Goal: Complete application form: Complete application form

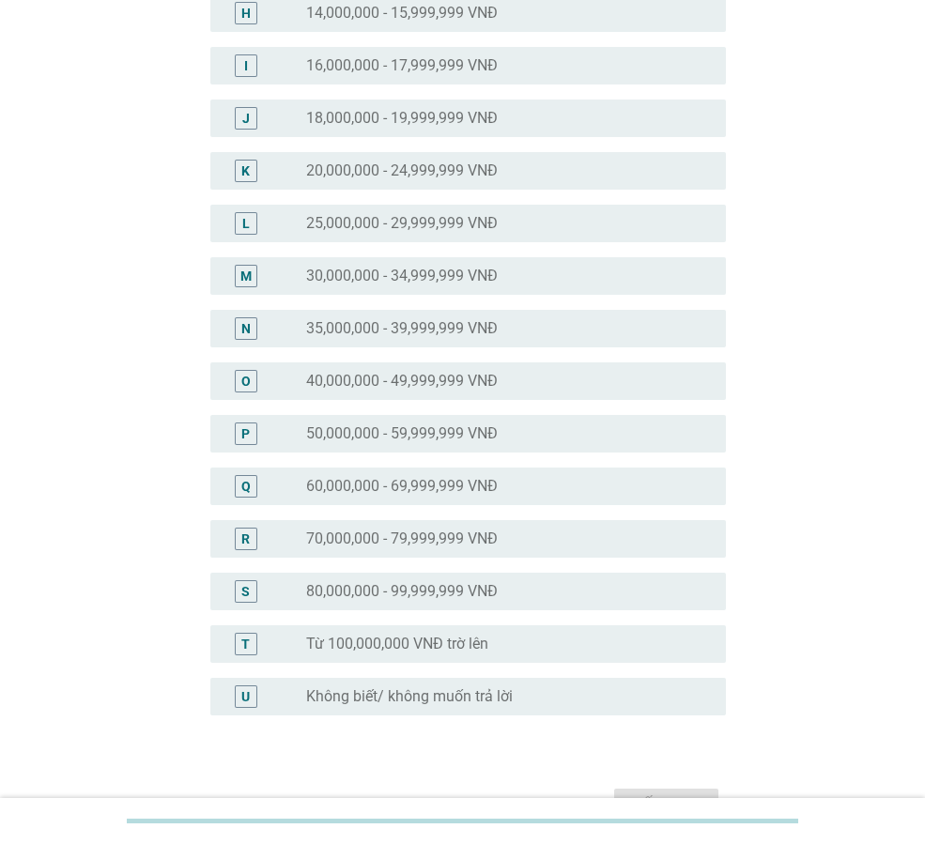
scroll to position [686, 0]
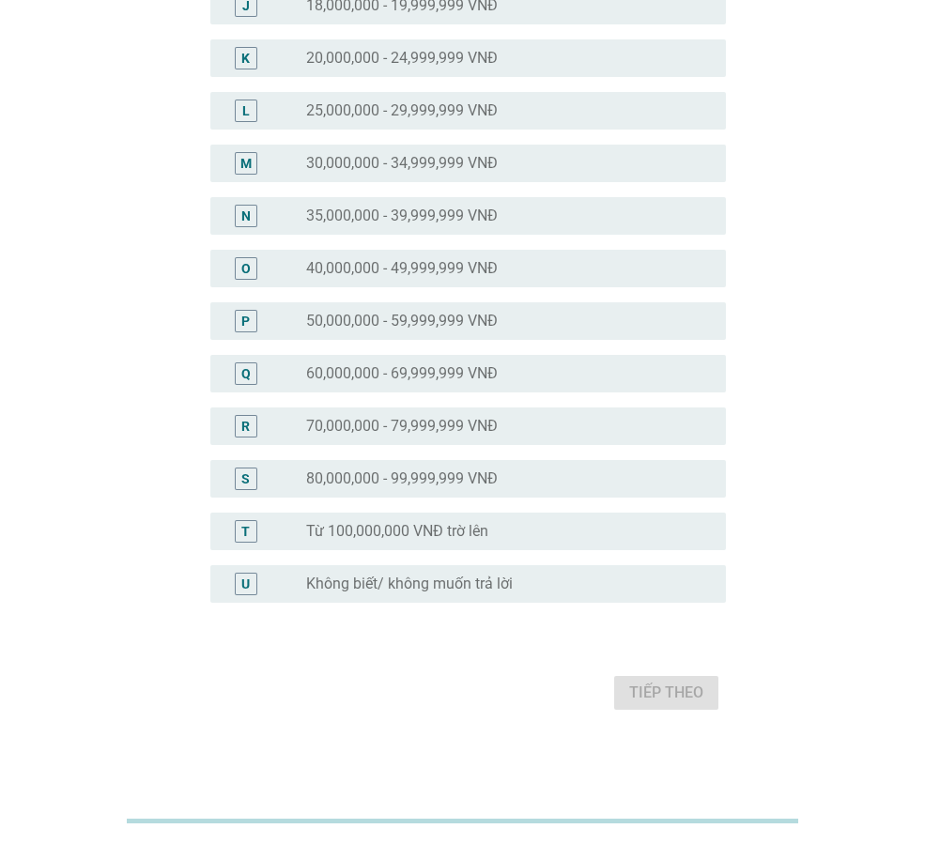
click at [415, 531] on label "Từ 100,000,000 VNĐ trờ lên" at bounding box center [397, 531] width 182 height 19
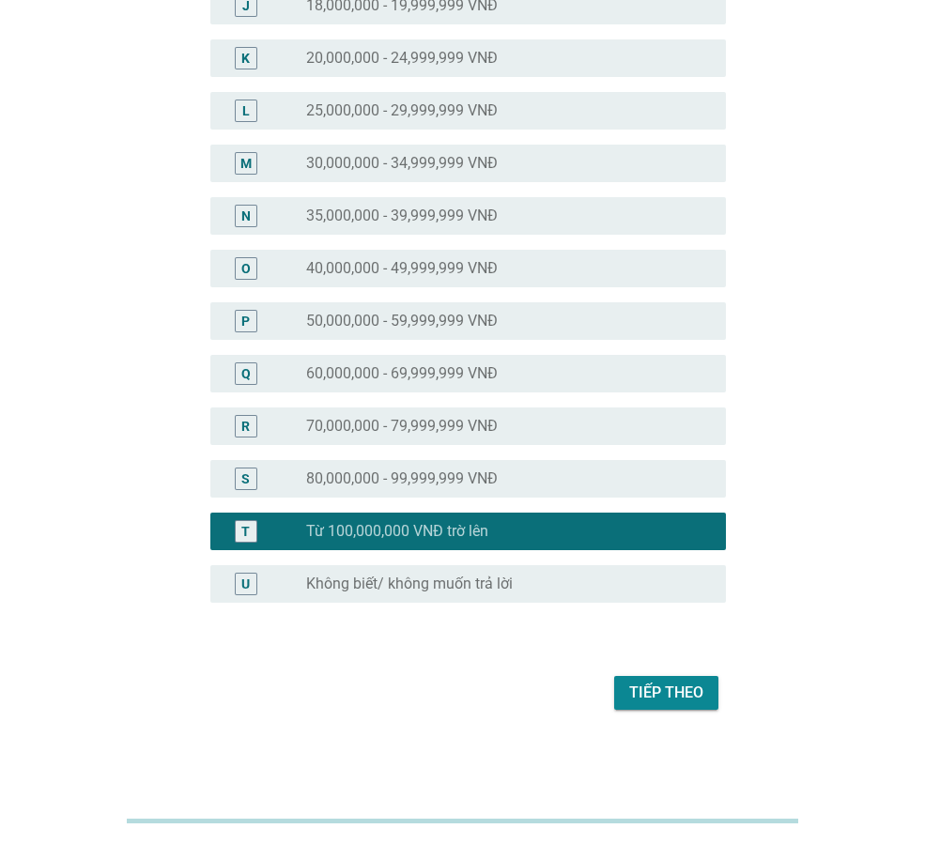
click at [665, 682] on div "Tiếp theo" at bounding box center [666, 693] width 74 height 23
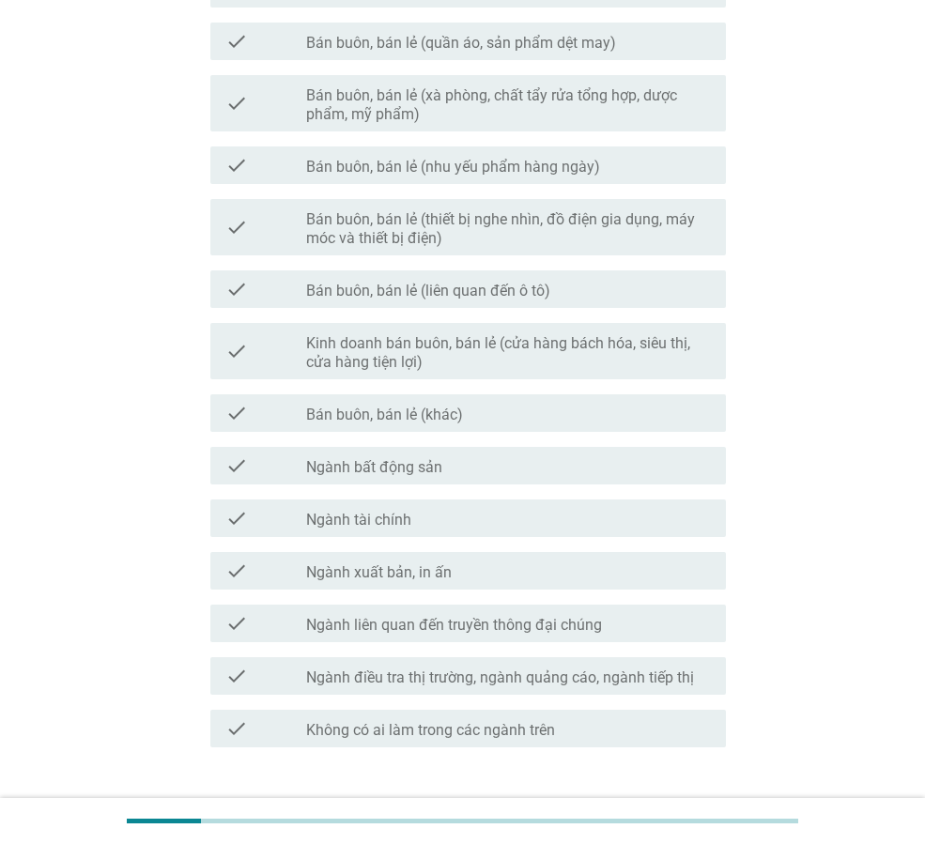
scroll to position [785, 0]
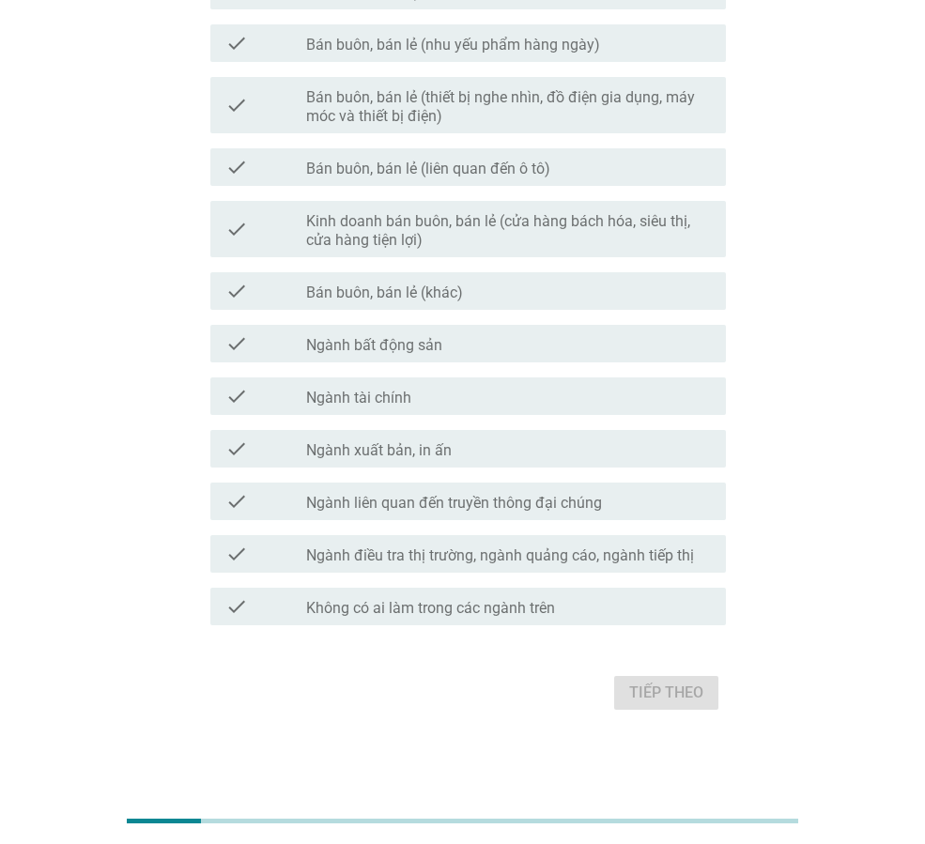
click at [487, 605] on label "Không có ai làm trong các ngành trên" at bounding box center [430, 608] width 249 height 19
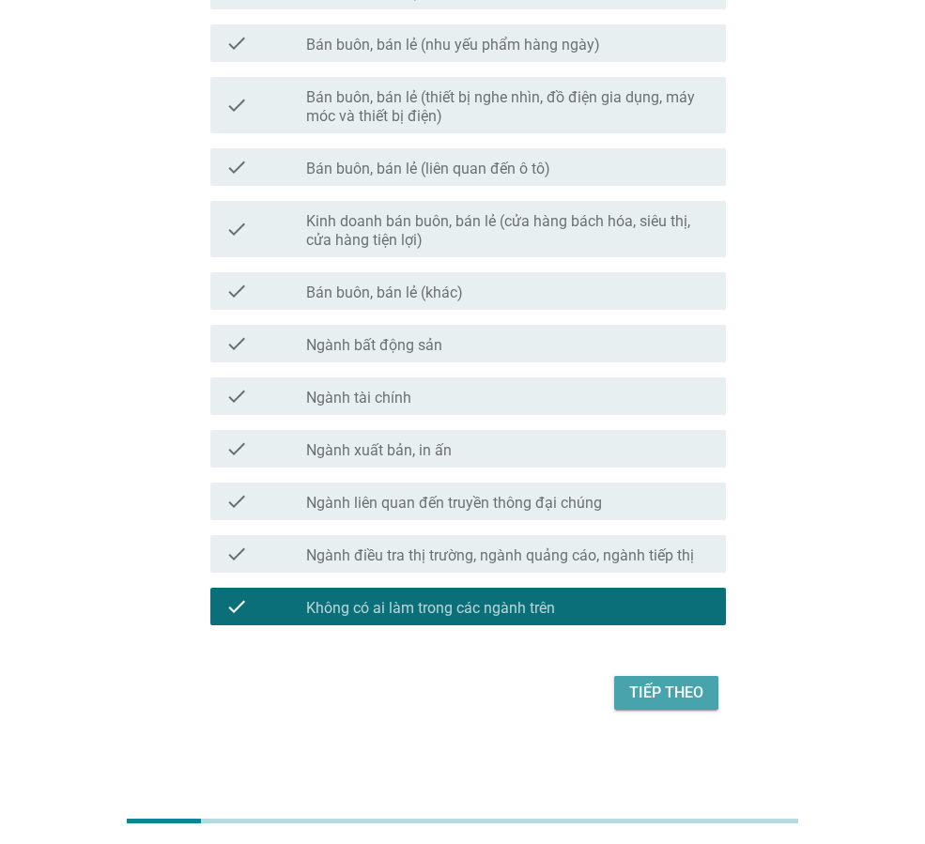
click at [690, 697] on div "Tiếp theo" at bounding box center [666, 693] width 74 height 23
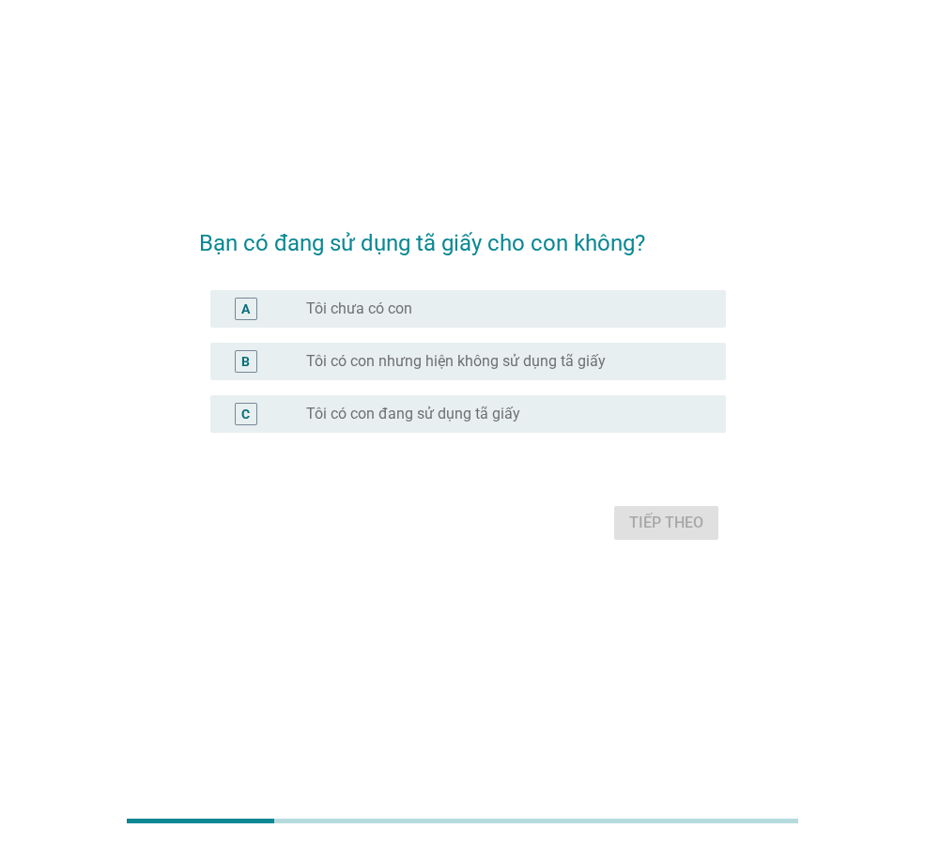
scroll to position [0, 0]
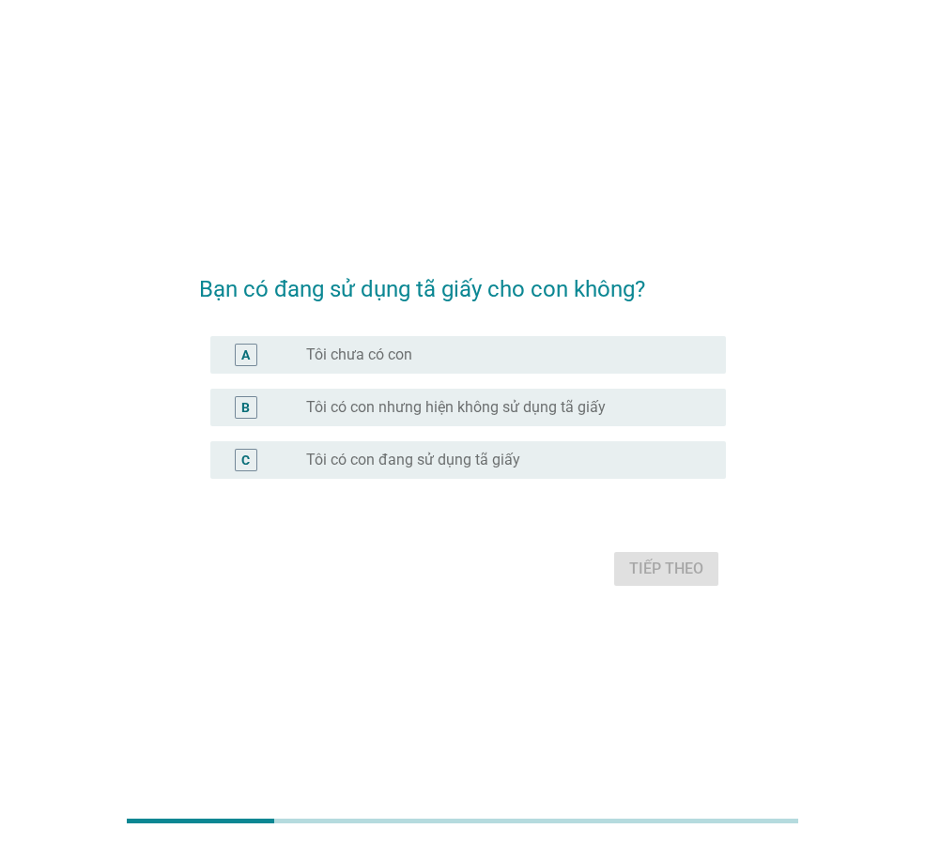
drag, startPoint x: 455, startPoint y: 468, endPoint x: 468, endPoint y: 474, distance: 14.7
click at [455, 468] on label "Tôi có con đang sử dụng tã giấy" at bounding box center [413, 460] width 214 height 19
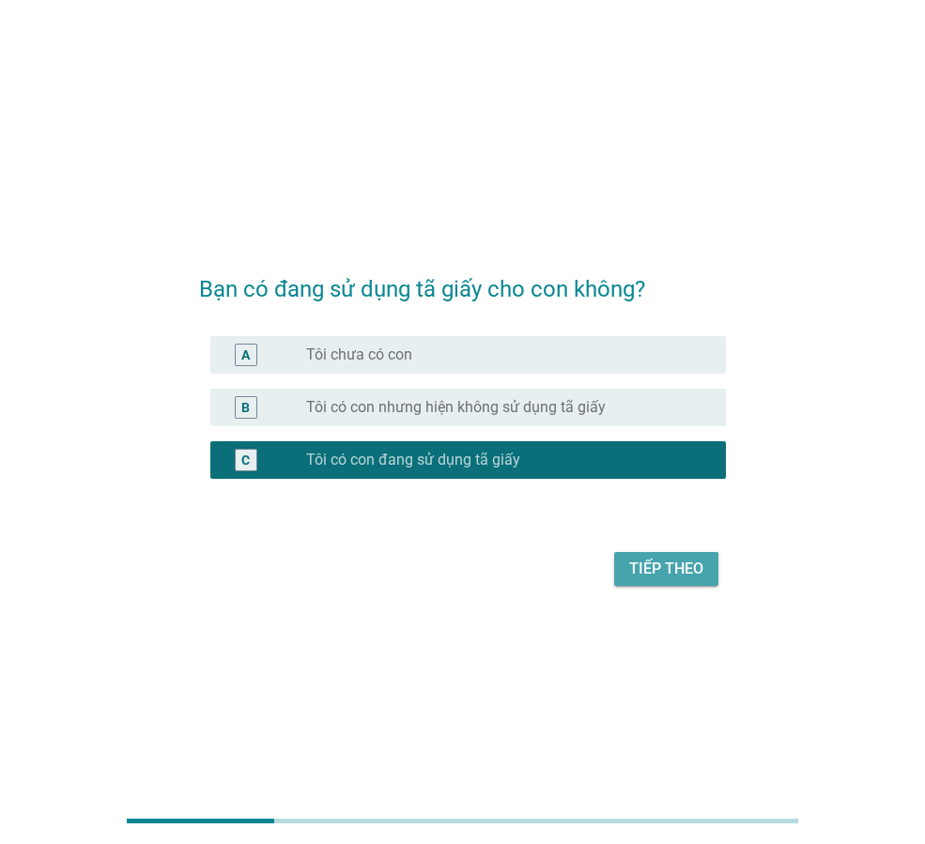
click at [667, 563] on div "Tiếp theo" at bounding box center [666, 569] width 74 height 23
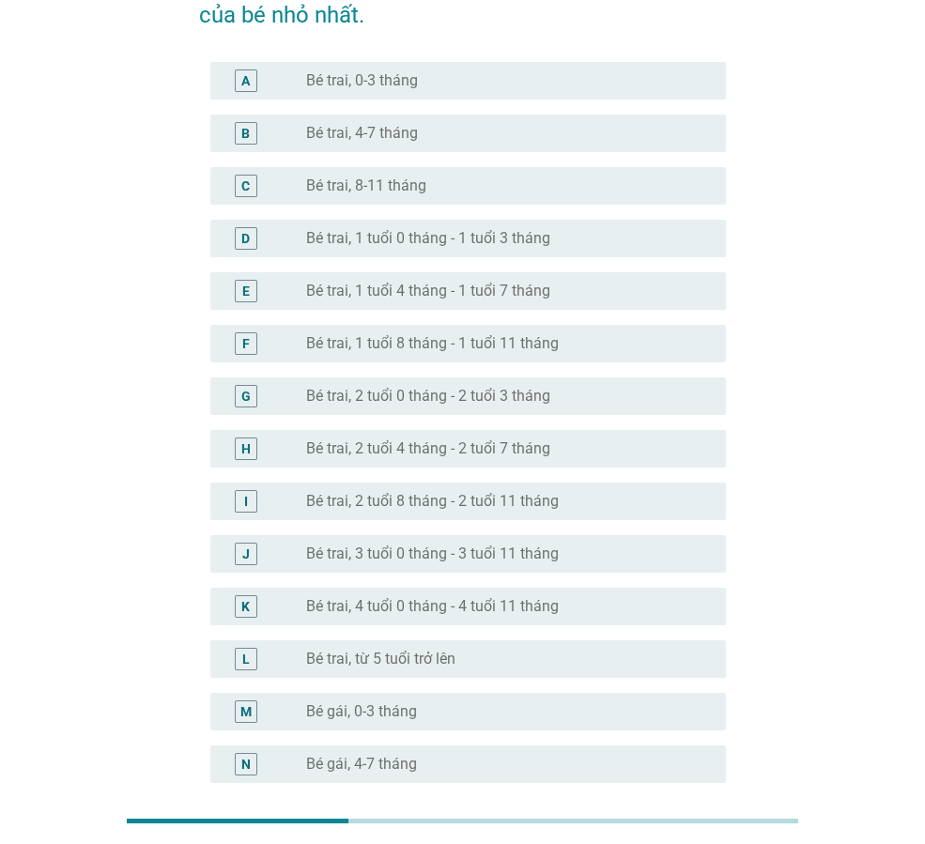
scroll to position [188, 0]
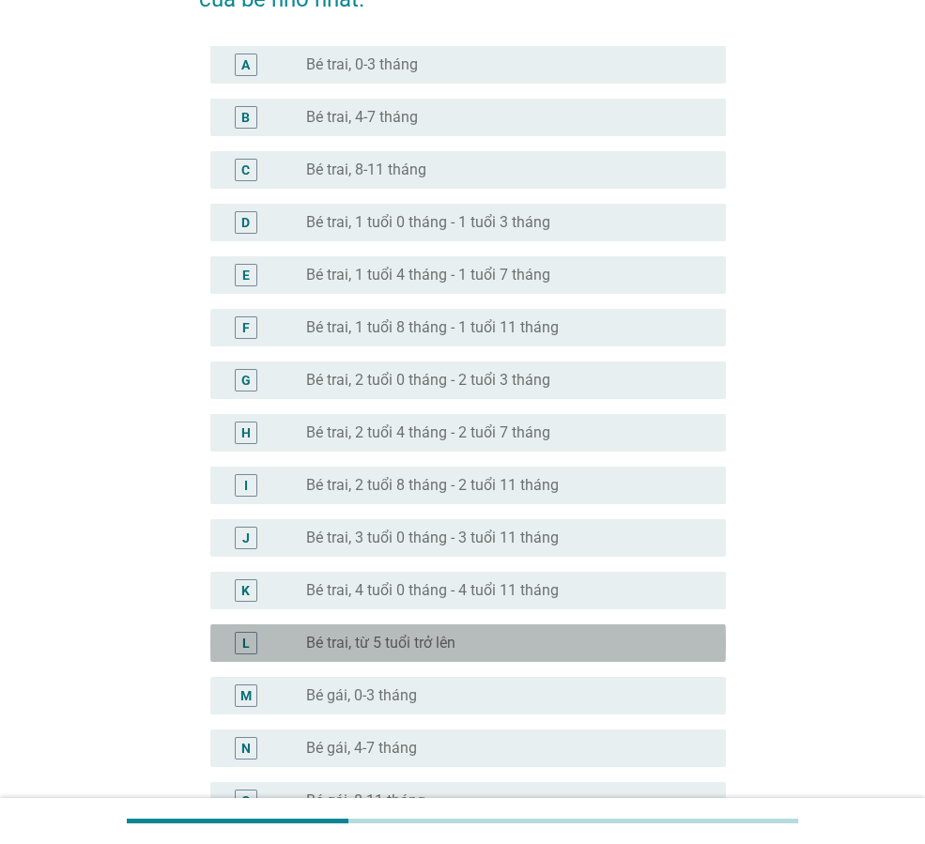
click at [421, 640] on label "Bé trai, từ 5 tuổi trở lên" at bounding box center [380, 643] width 149 height 19
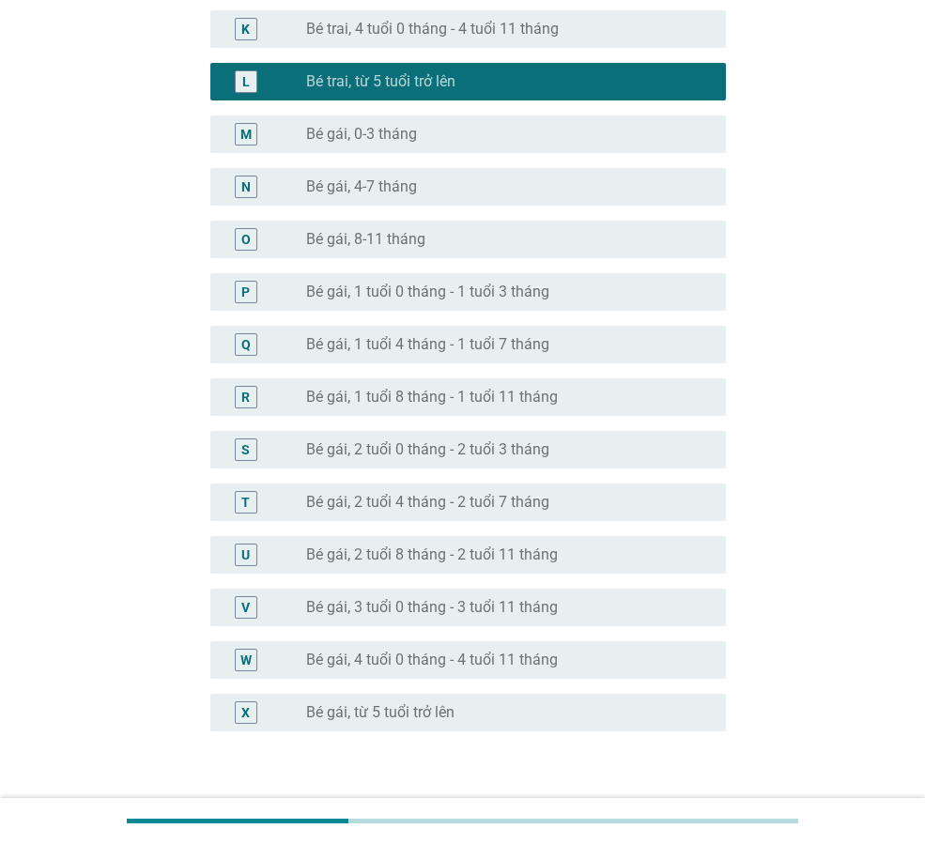
scroll to position [751, 0]
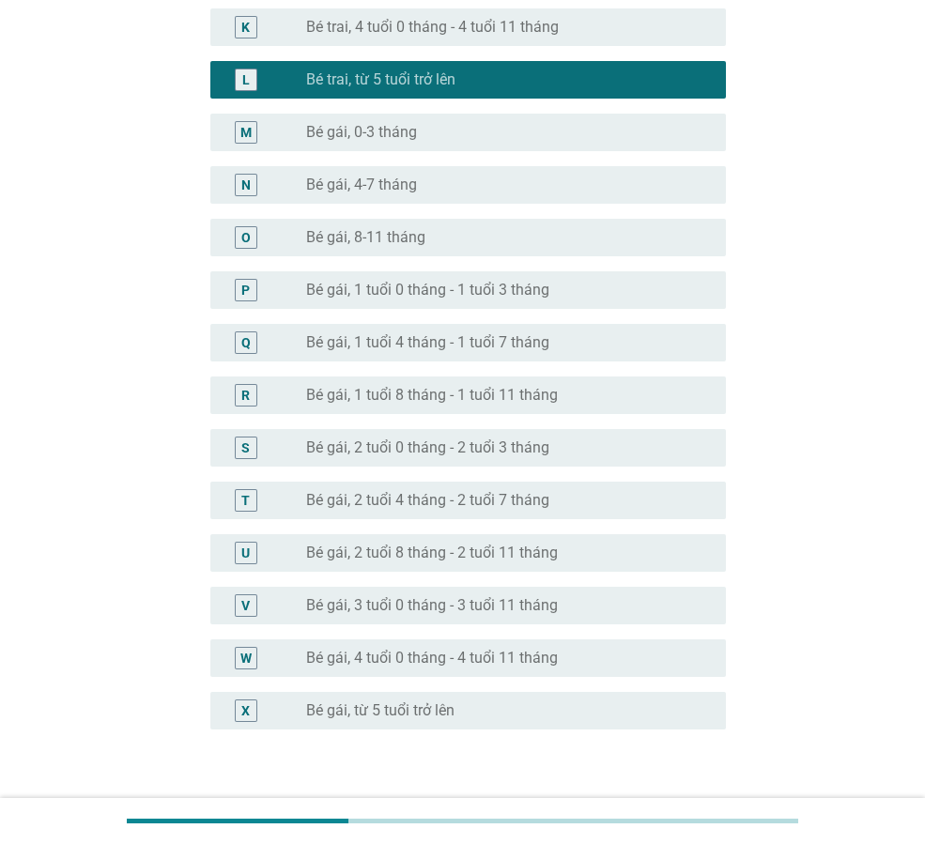
click at [417, 600] on label "Bé gái, 3 tuổi 0 tháng - 3 tuổi 11 tháng" at bounding box center [432, 605] width 252 height 19
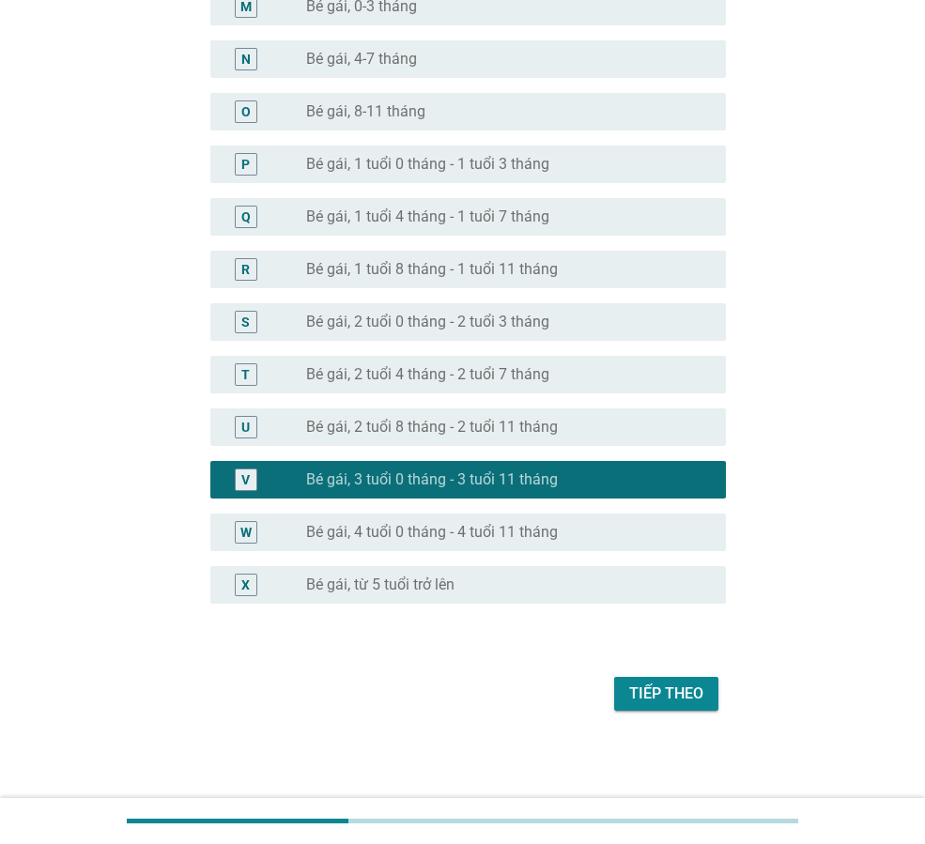
scroll to position [878, 0]
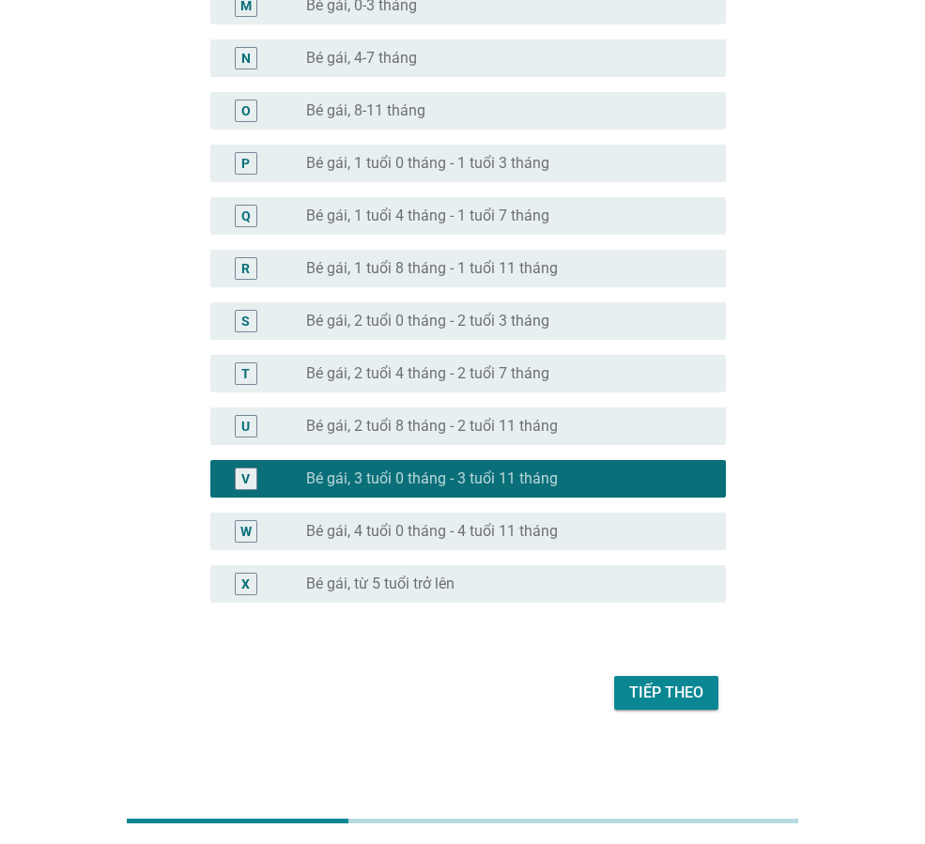
click at [680, 686] on div "Tiếp theo" at bounding box center [666, 693] width 74 height 23
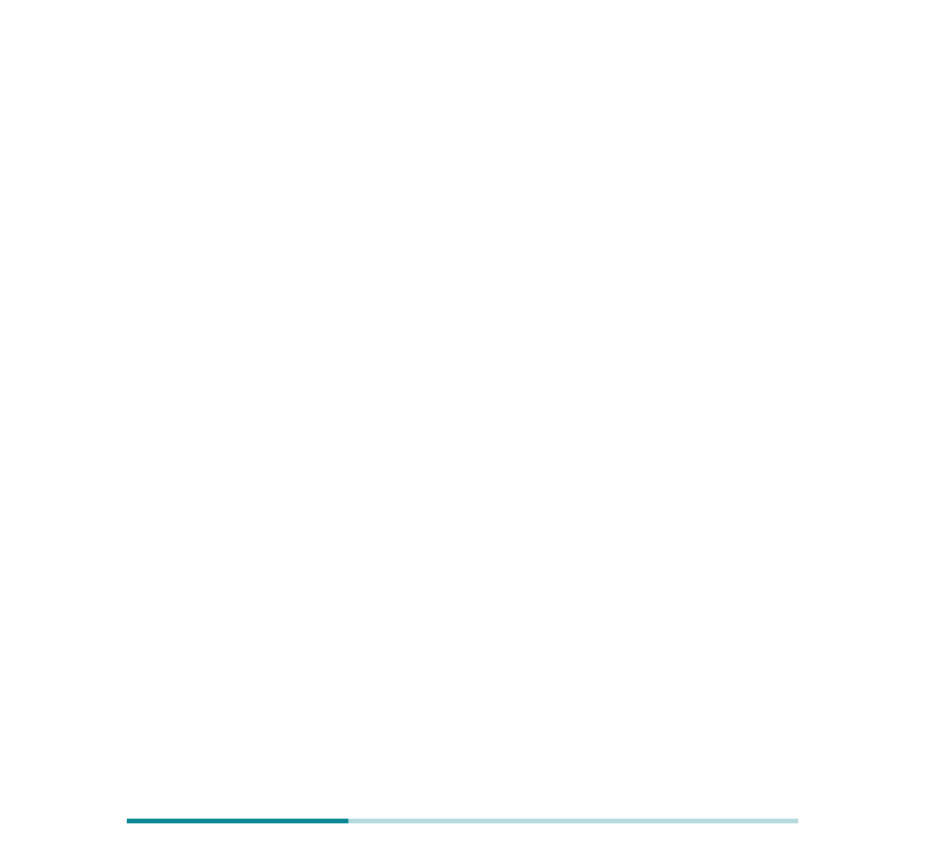
scroll to position [0, 0]
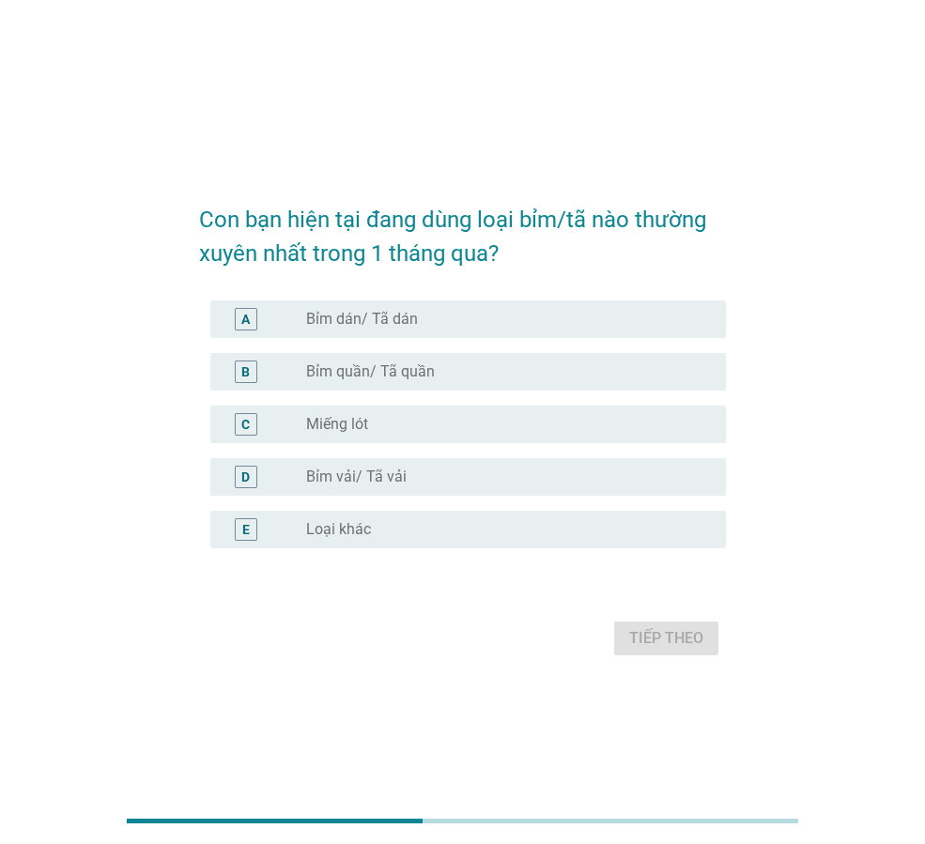
click at [379, 332] on div "A radio_button_unchecked Bỉm dán/ Tã dán" at bounding box center [468, 319] width 516 height 38
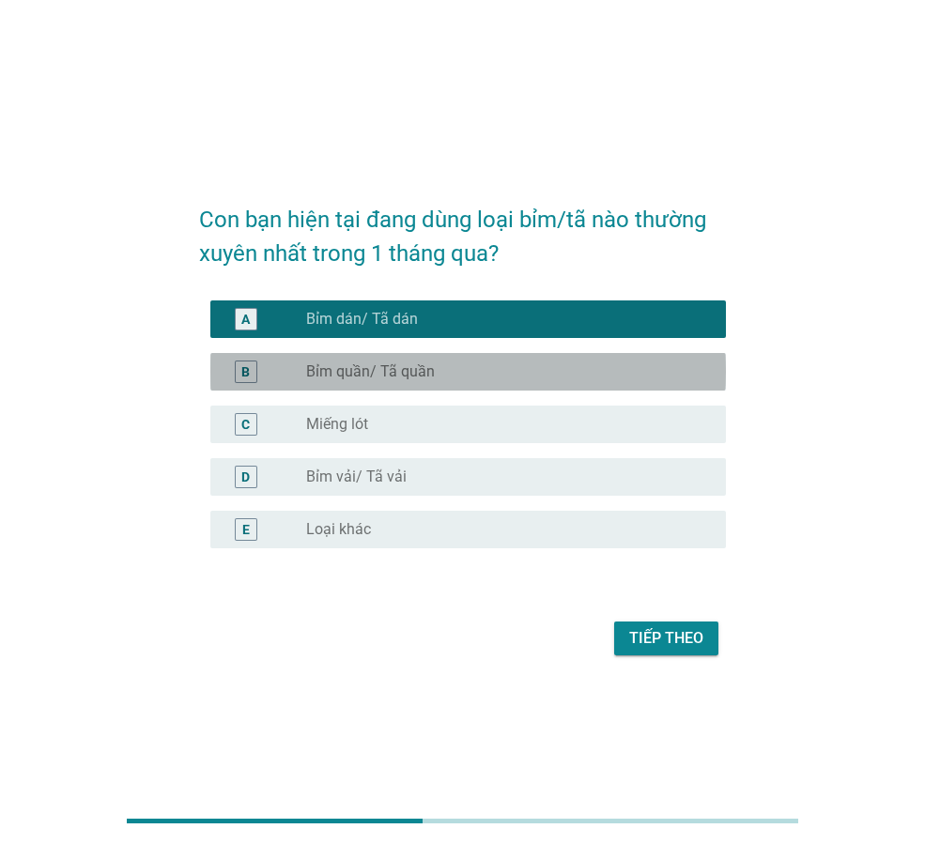
click at [375, 371] on label "Bỉm quần/ Tã quần" at bounding box center [370, 371] width 129 height 19
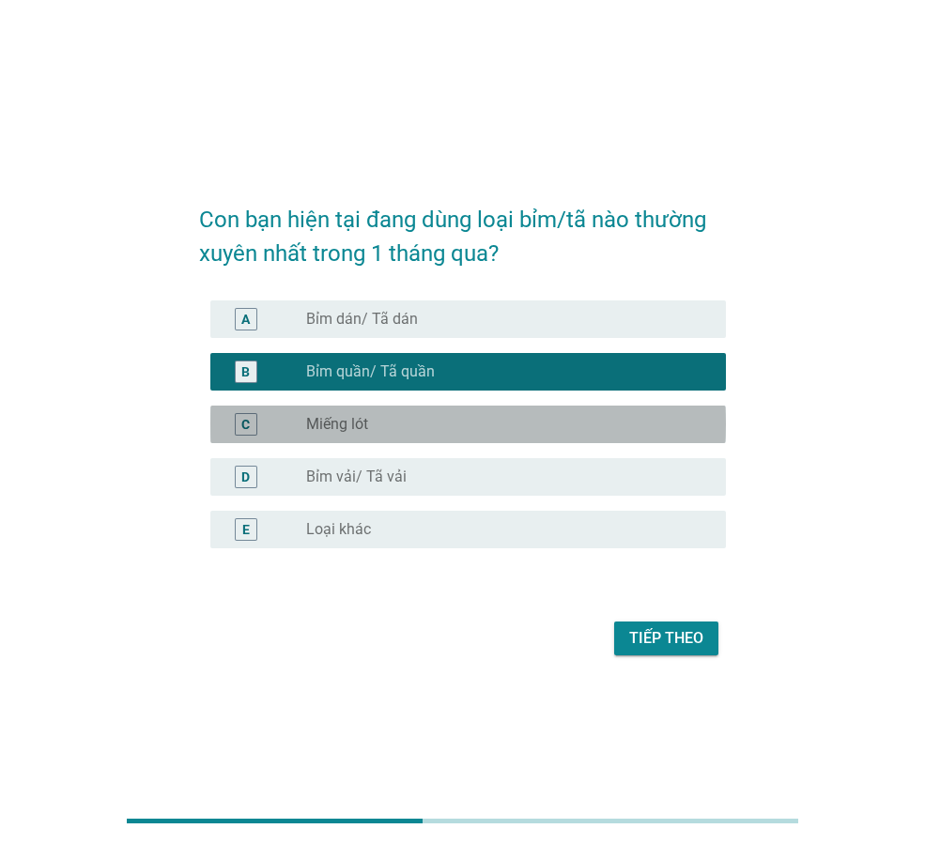
click at [372, 421] on div "radio_button_unchecked Miếng lót" at bounding box center [501, 424] width 390 height 19
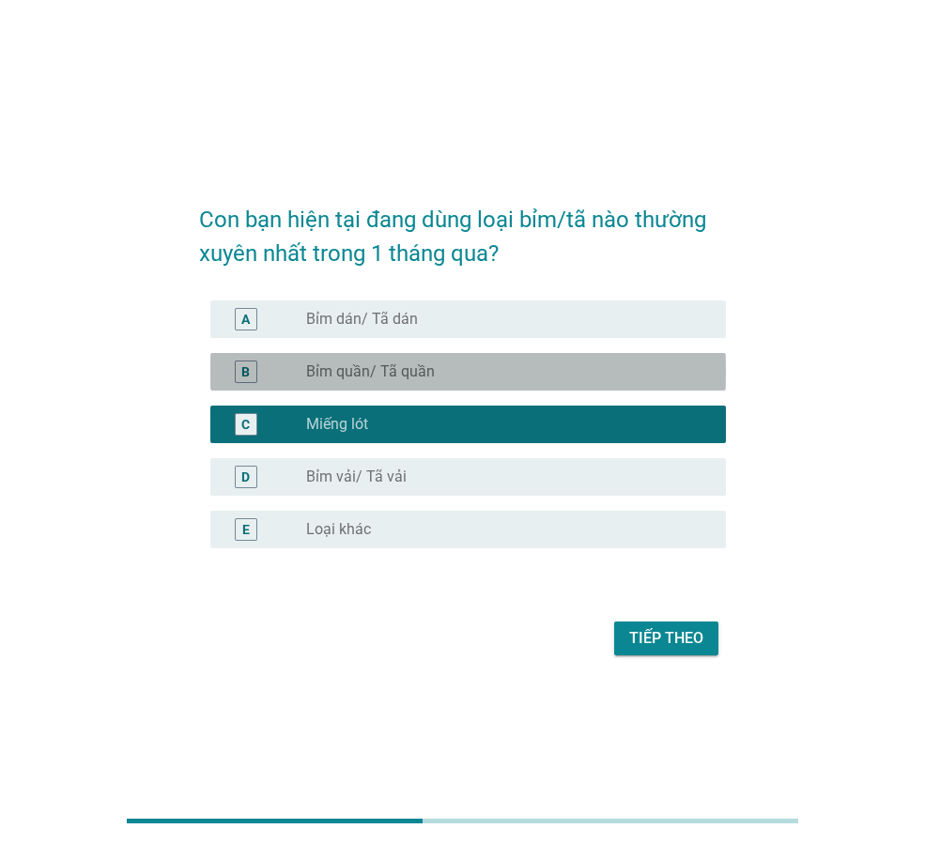
click at [435, 371] on div "radio_button_unchecked Bỉm quần/ Tã quần" at bounding box center [501, 371] width 390 height 19
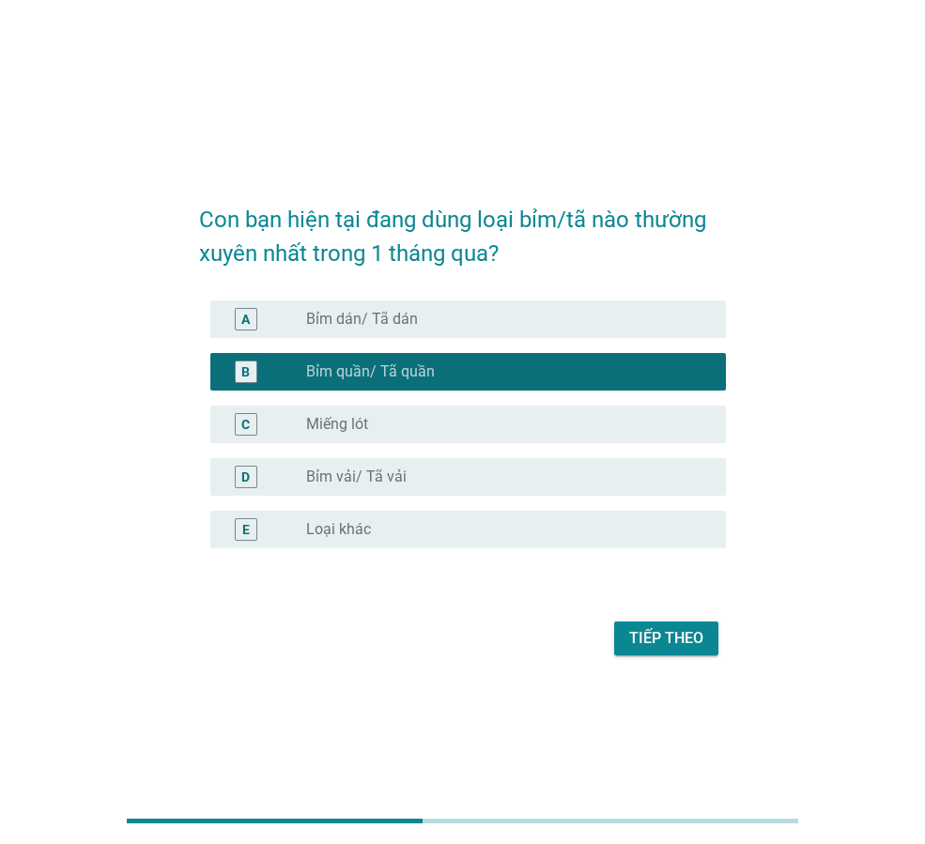
click at [648, 641] on div "Tiếp theo" at bounding box center [666, 638] width 74 height 23
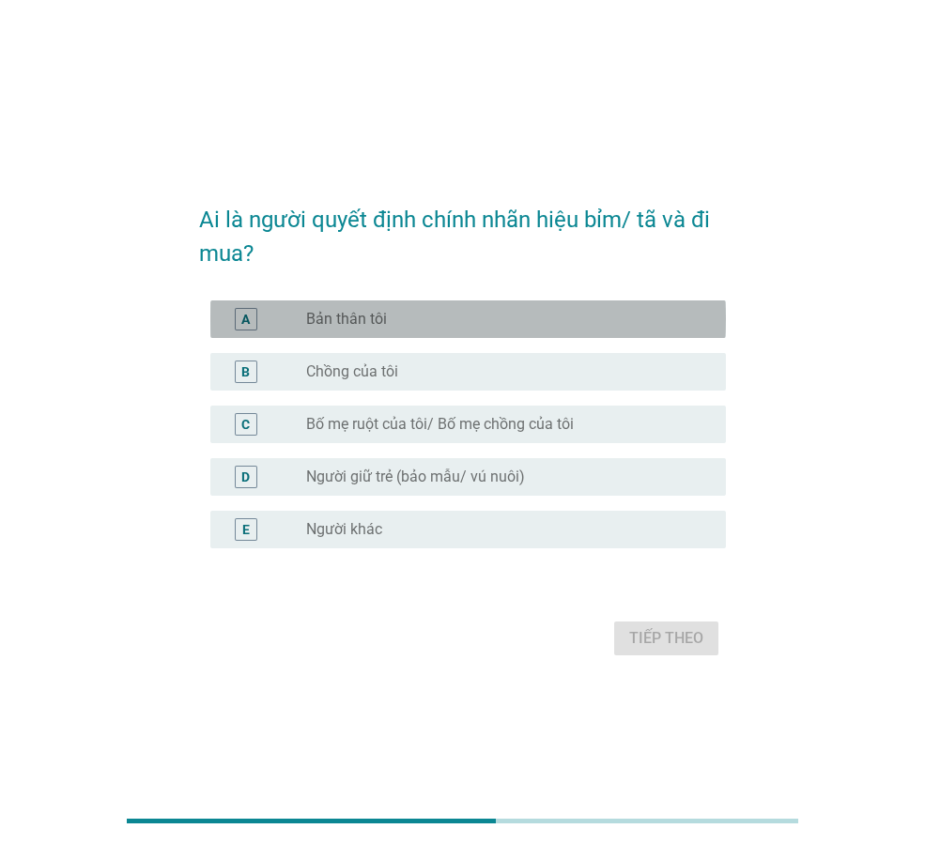
click at [383, 323] on label "Bản thân tôi" at bounding box center [346, 319] width 81 height 19
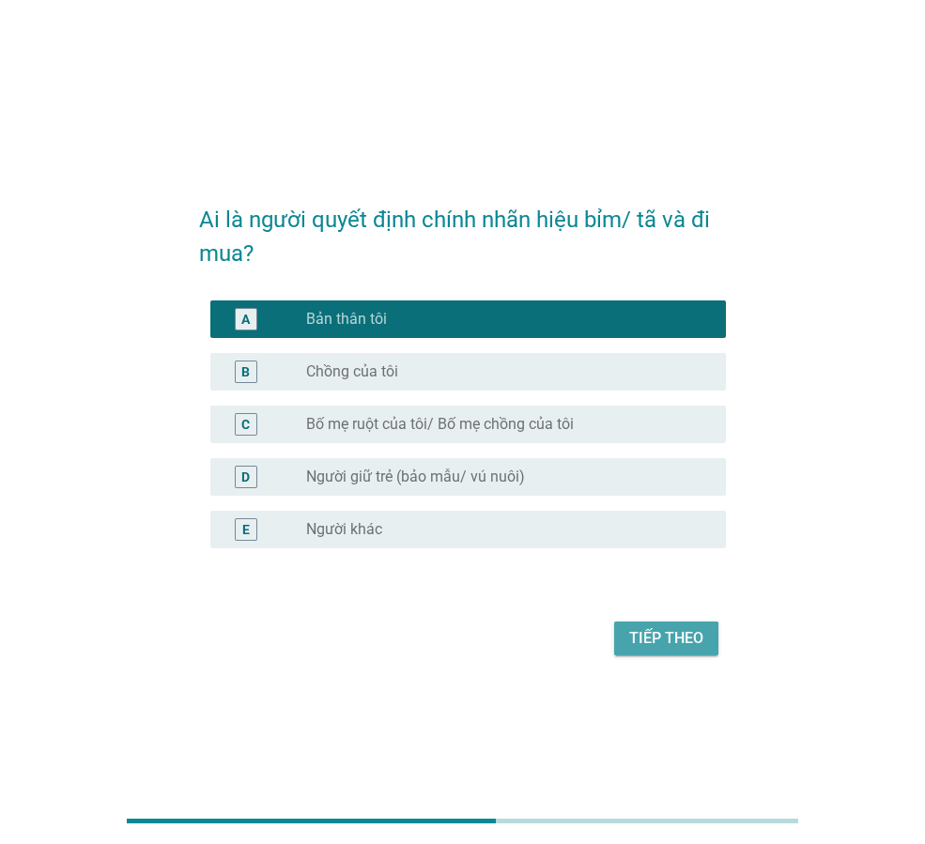
click at [669, 638] on div "Tiếp theo" at bounding box center [666, 638] width 74 height 23
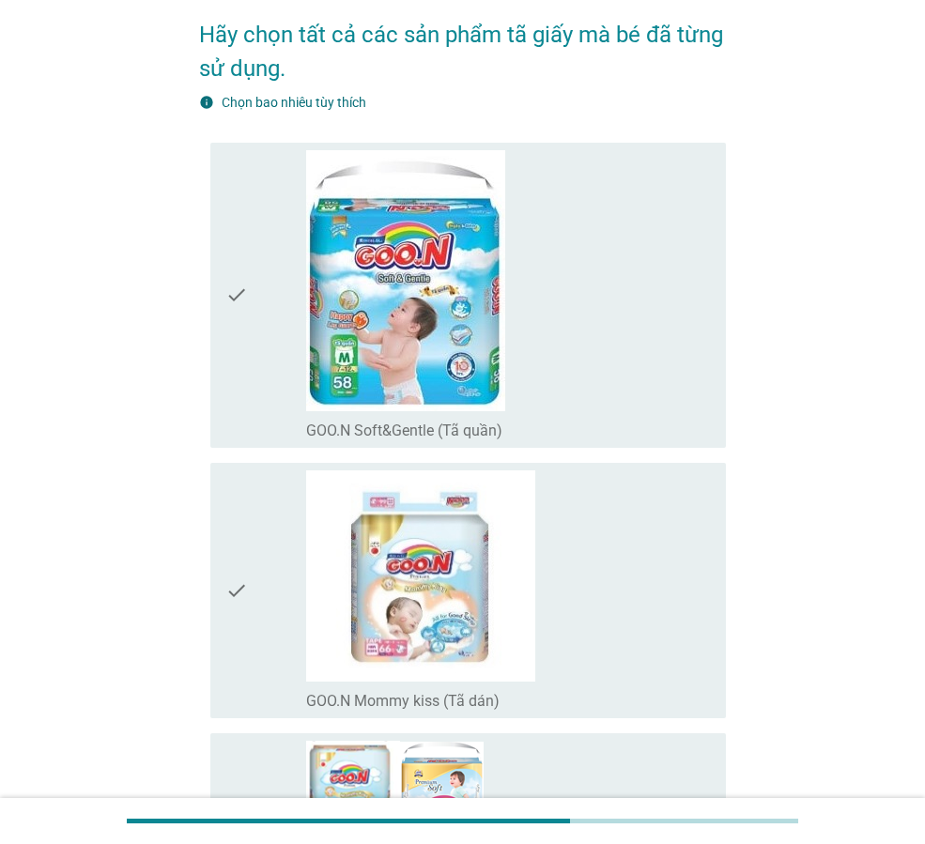
scroll to position [470, 0]
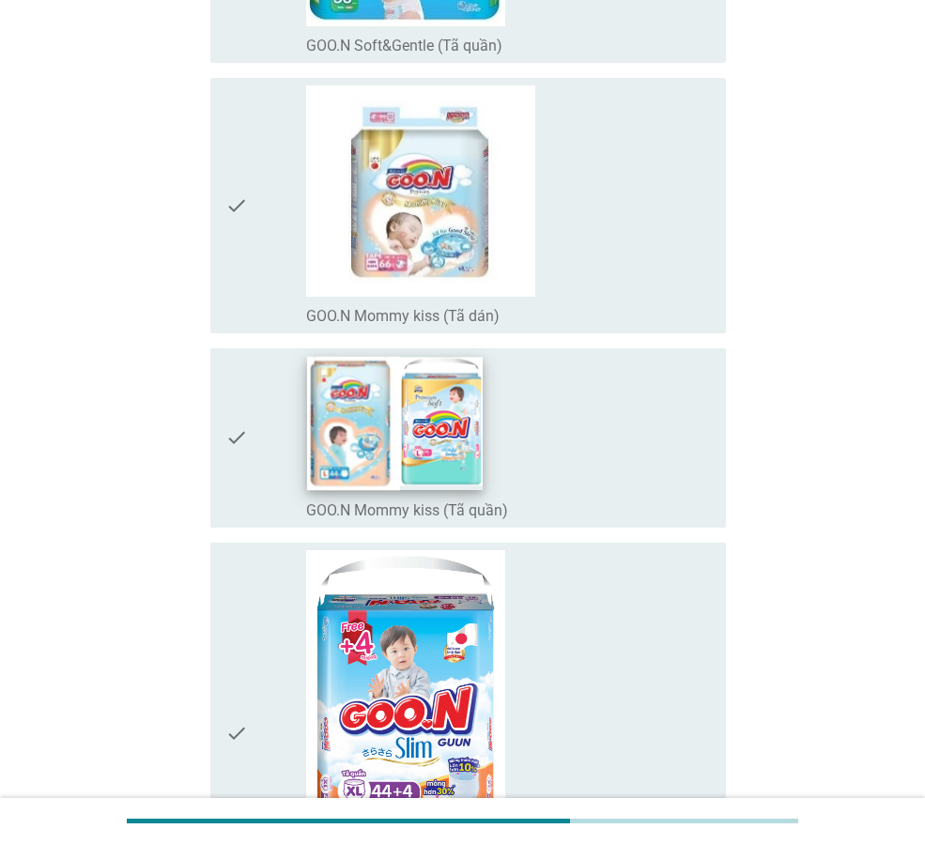
click at [403, 430] on img at bounding box center [395, 423] width 176 height 134
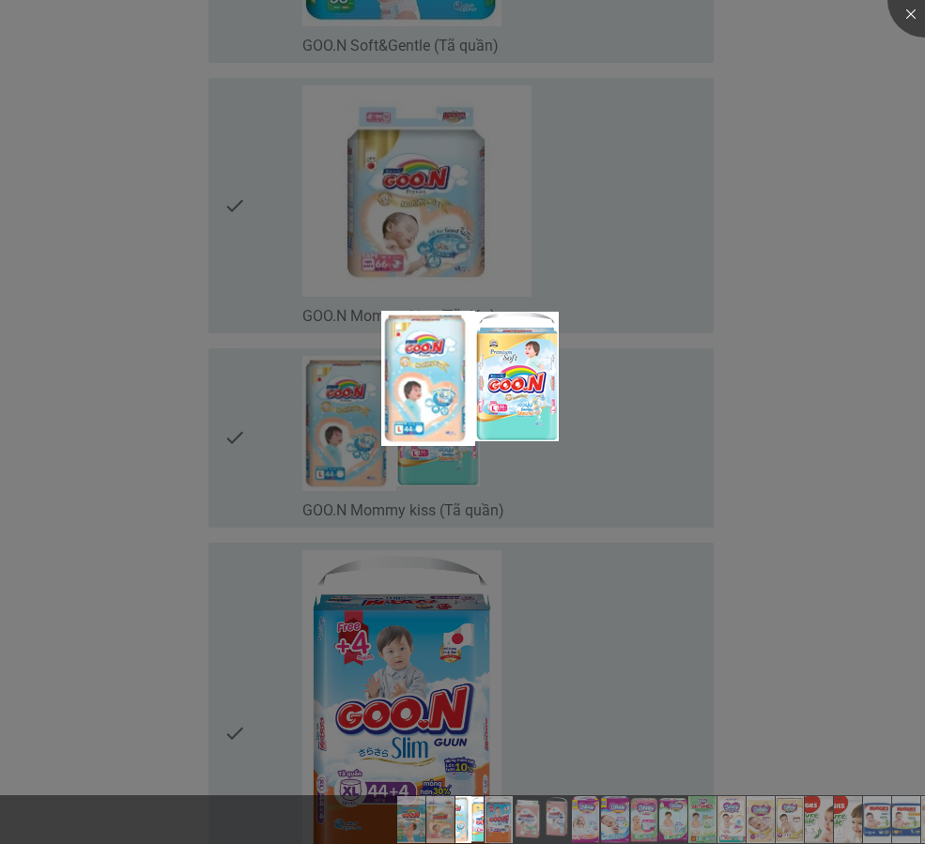
click at [840, 546] on div at bounding box center [462, 422] width 925 height 844
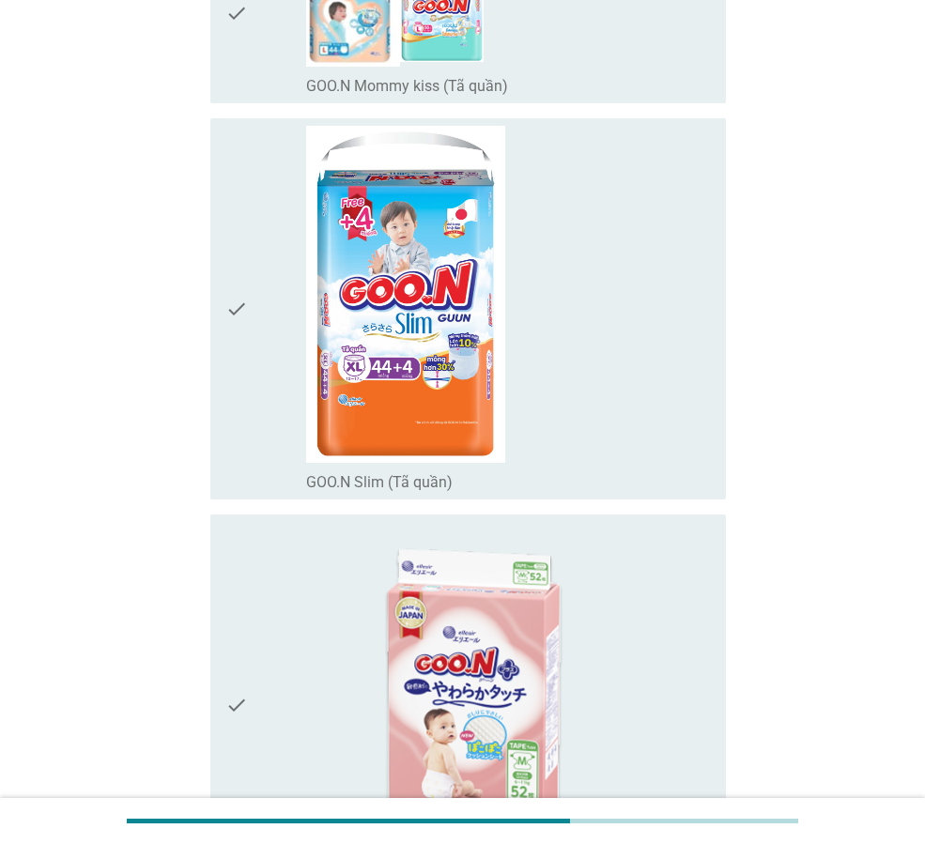
scroll to position [939, 0]
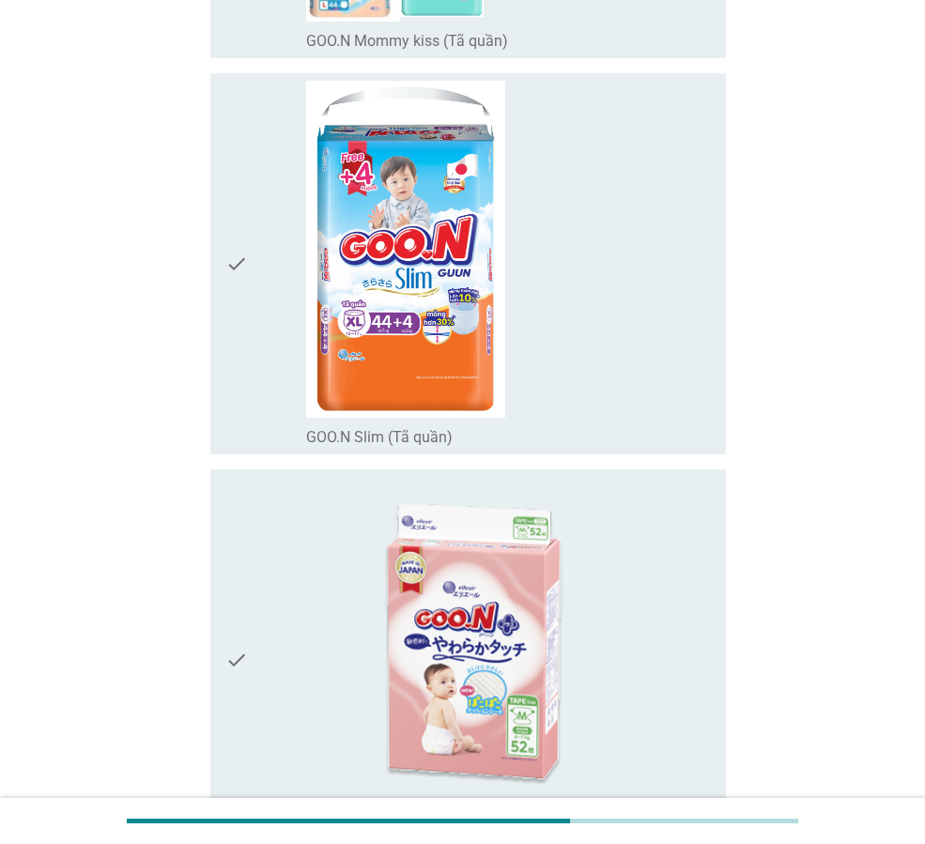
click at [229, 269] on icon "check" at bounding box center [236, 264] width 23 height 367
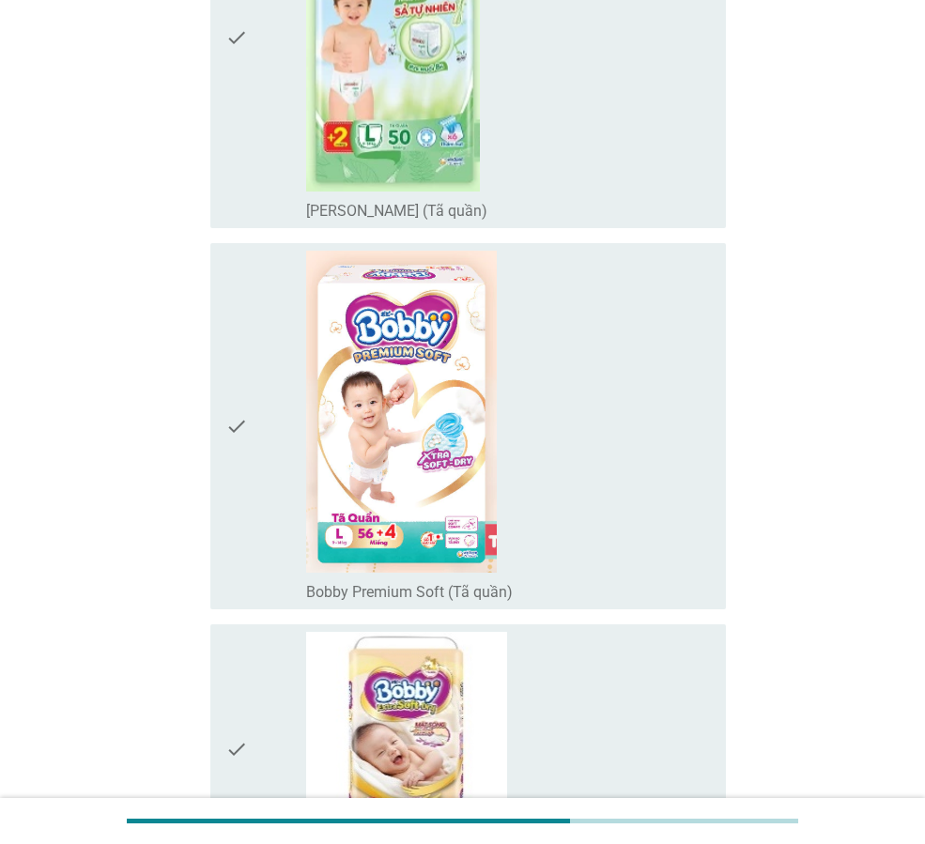
scroll to position [3662, 0]
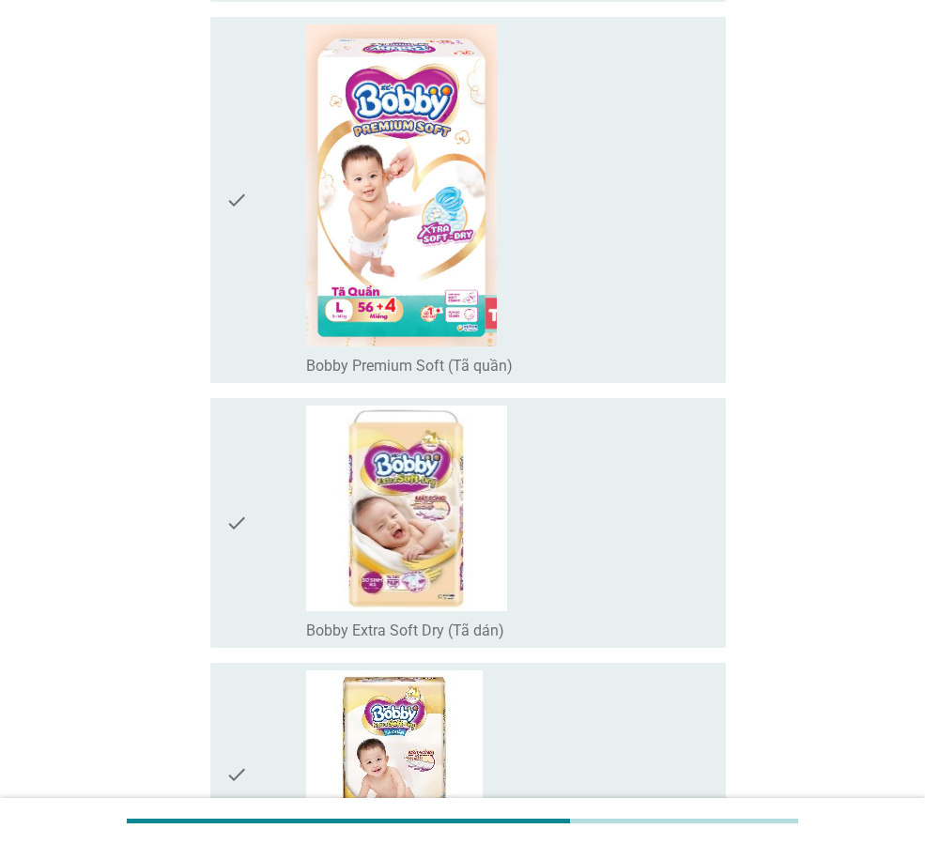
click at [227, 526] on icon "check" at bounding box center [236, 523] width 23 height 235
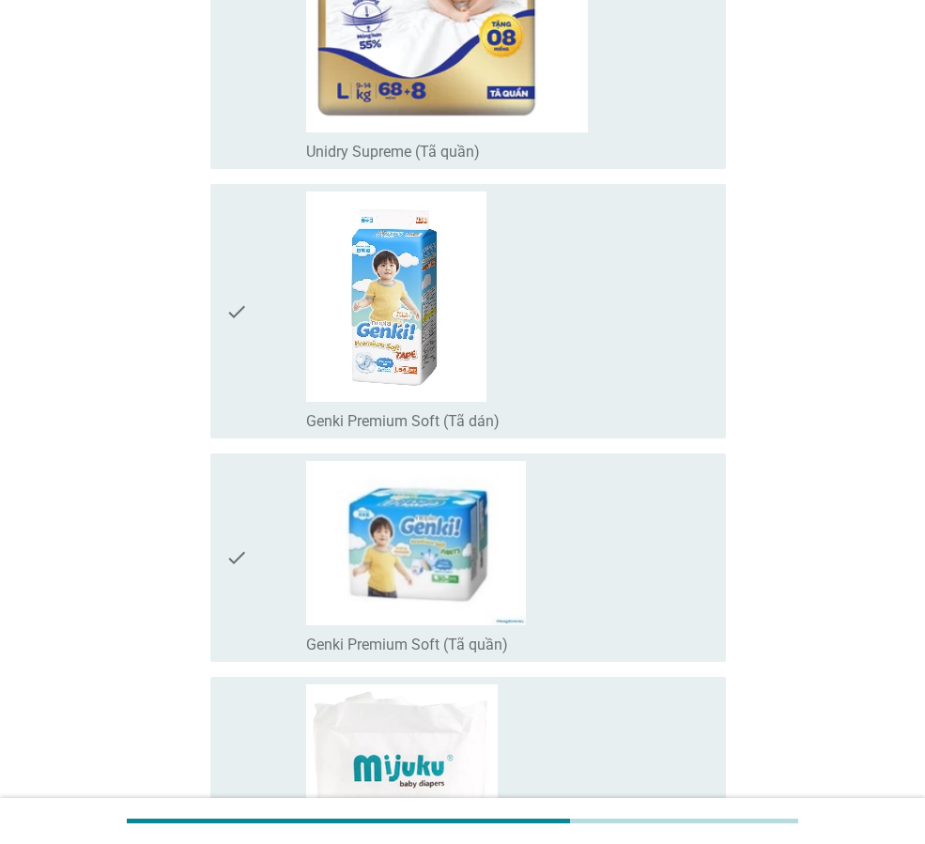
scroll to position [15693, 0]
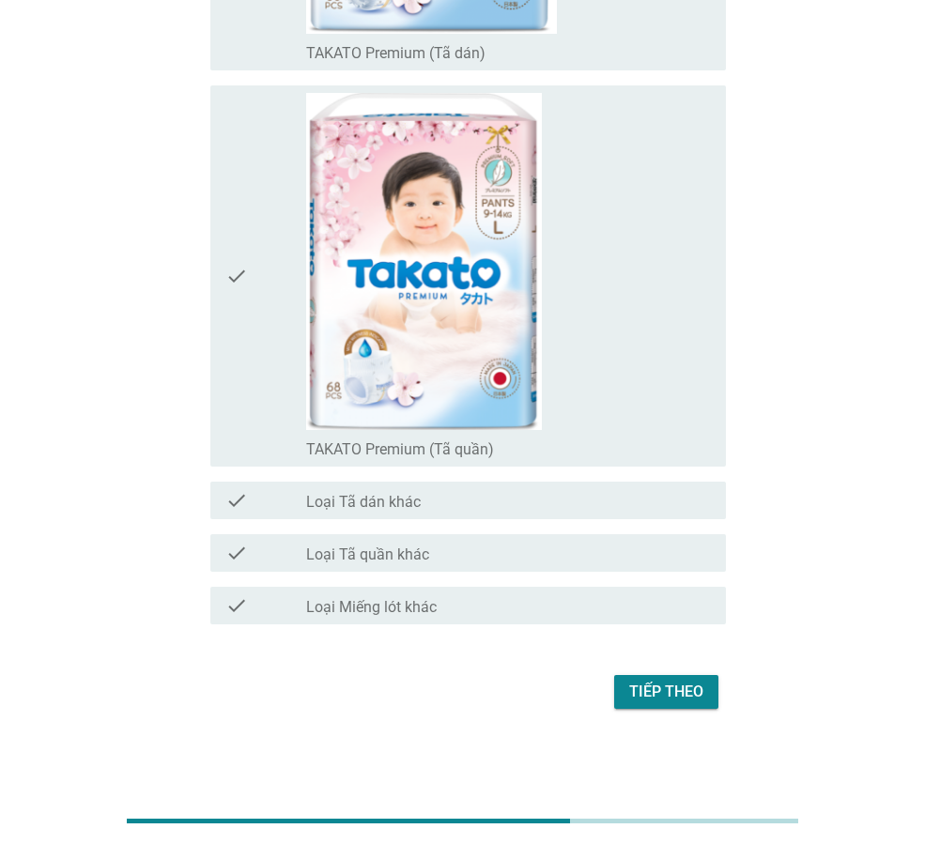
click at [656, 689] on div "Tiếp theo" at bounding box center [666, 692] width 74 height 23
